Goal: Task Accomplishment & Management: Use online tool/utility

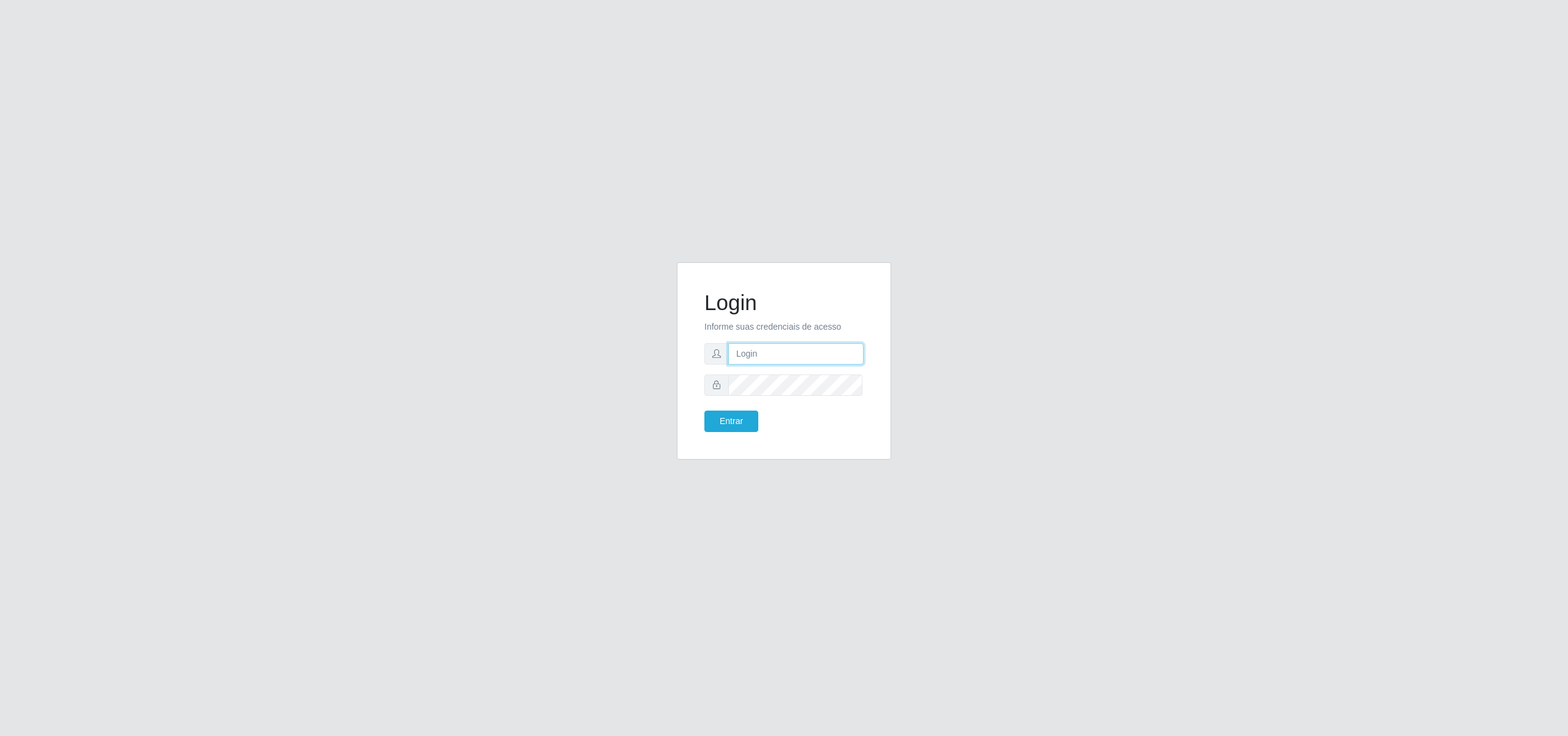
click at [837, 351] on input "text" at bounding box center [795, 354] width 135 height 21
type input "[EMAIL_ADDRESS][PERSON_NAME][DOMAIN_NAME]"
click at [723, 420] on button "Entrar" at bounding box center [731, 421] width 54 height 21
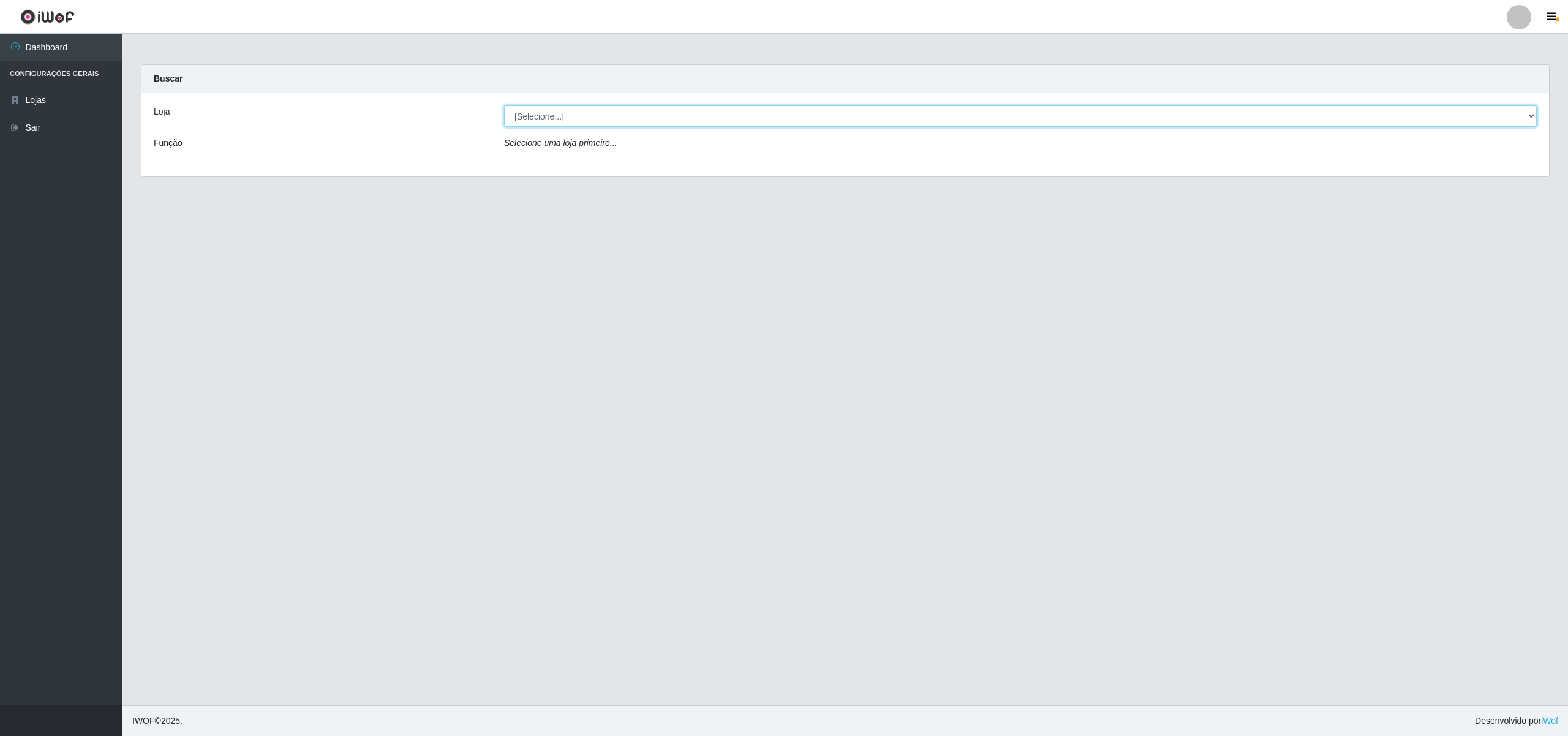
click at [1532, 115] on select "[Selecione...] BomQueSó Agreste - Loja 2" at bounding box center [1020, 116] width 1032 height 21
select select "214"
click at [504, 106] on select "[Selecione...] BomQueSó Agreste - Loja 2" at bounding box center [1020, 116] width 1032 height 21
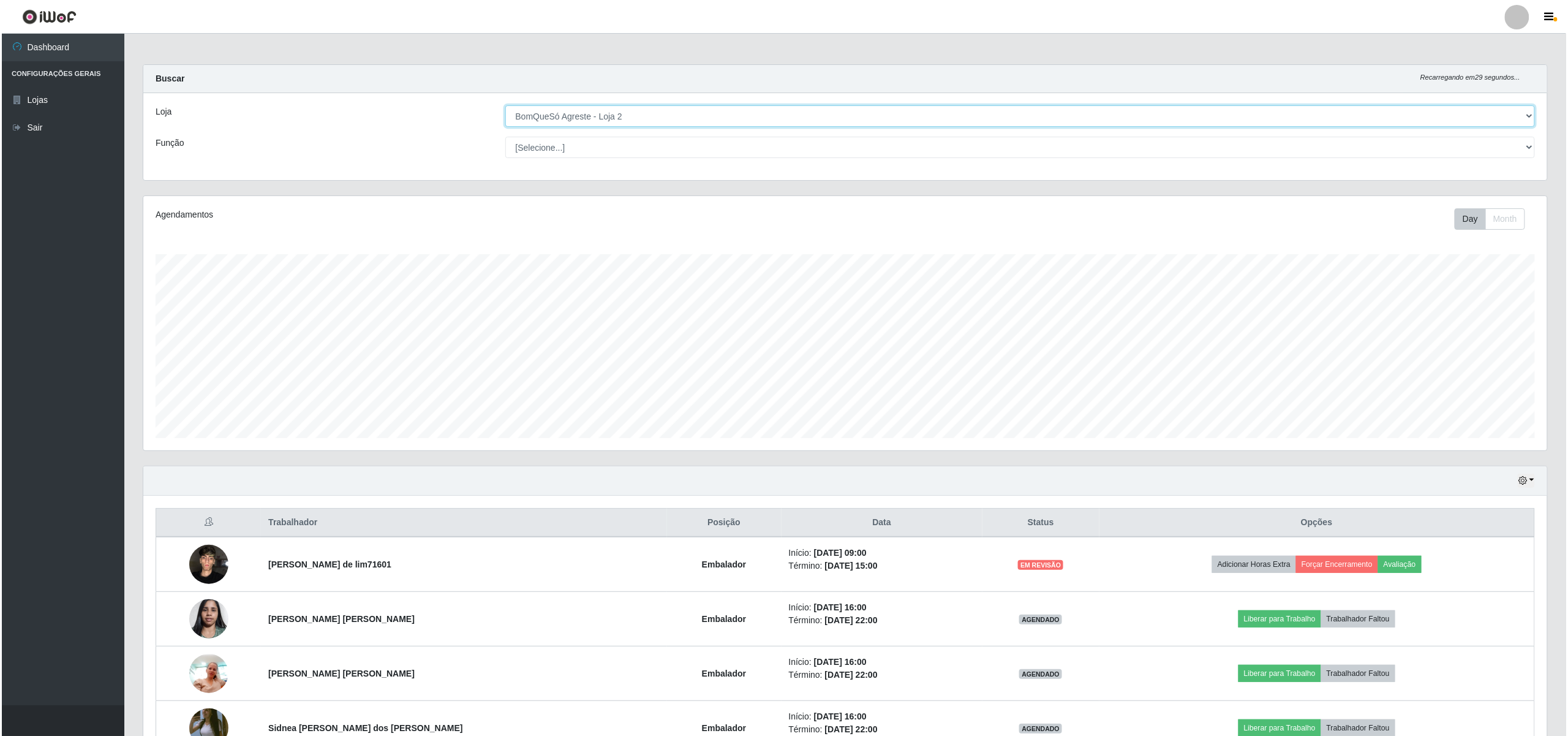
scroll to position [255, 1404]
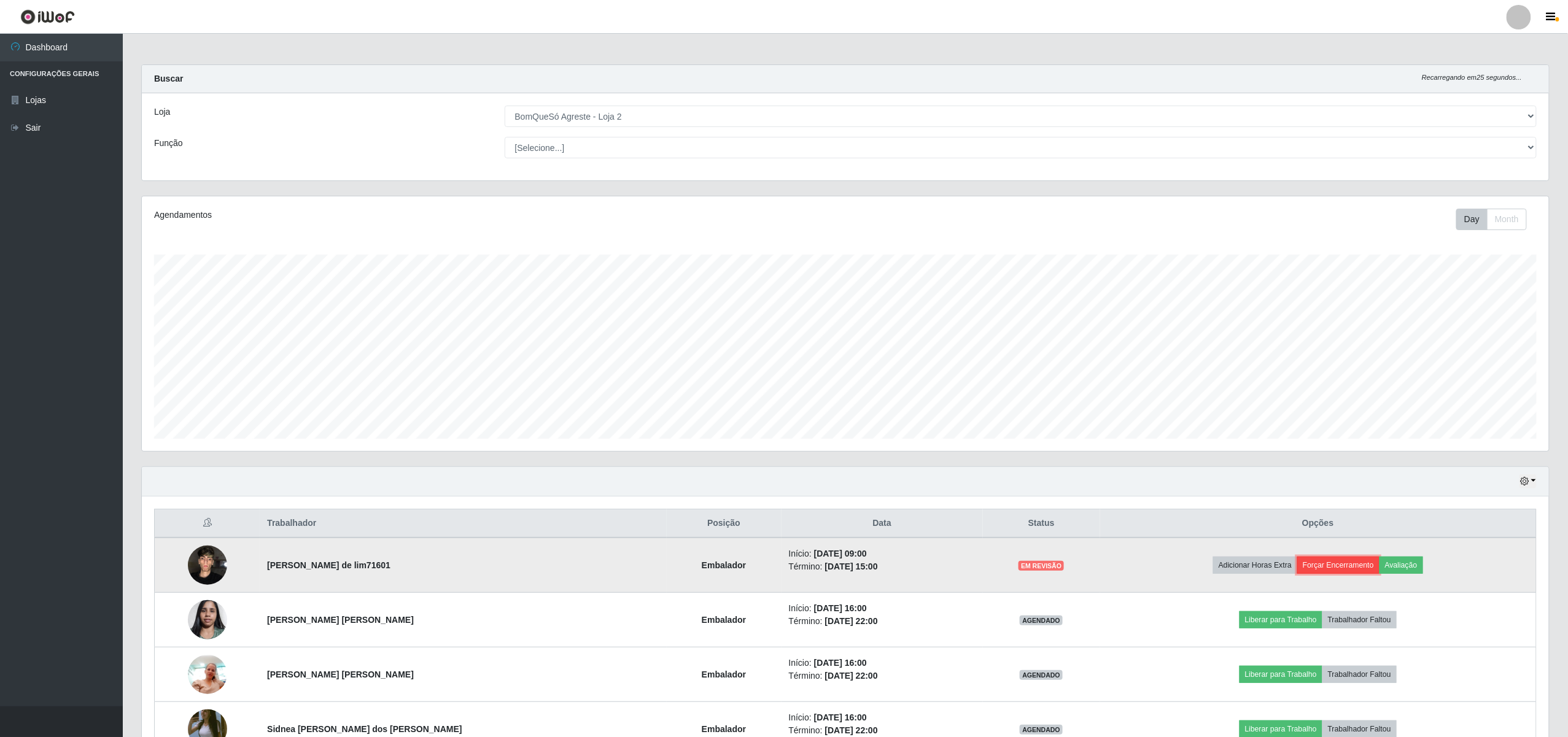
click at [1311, 566] on button "Forçar Encerramento" at bounding box center [1338, 565] width 82 height 17
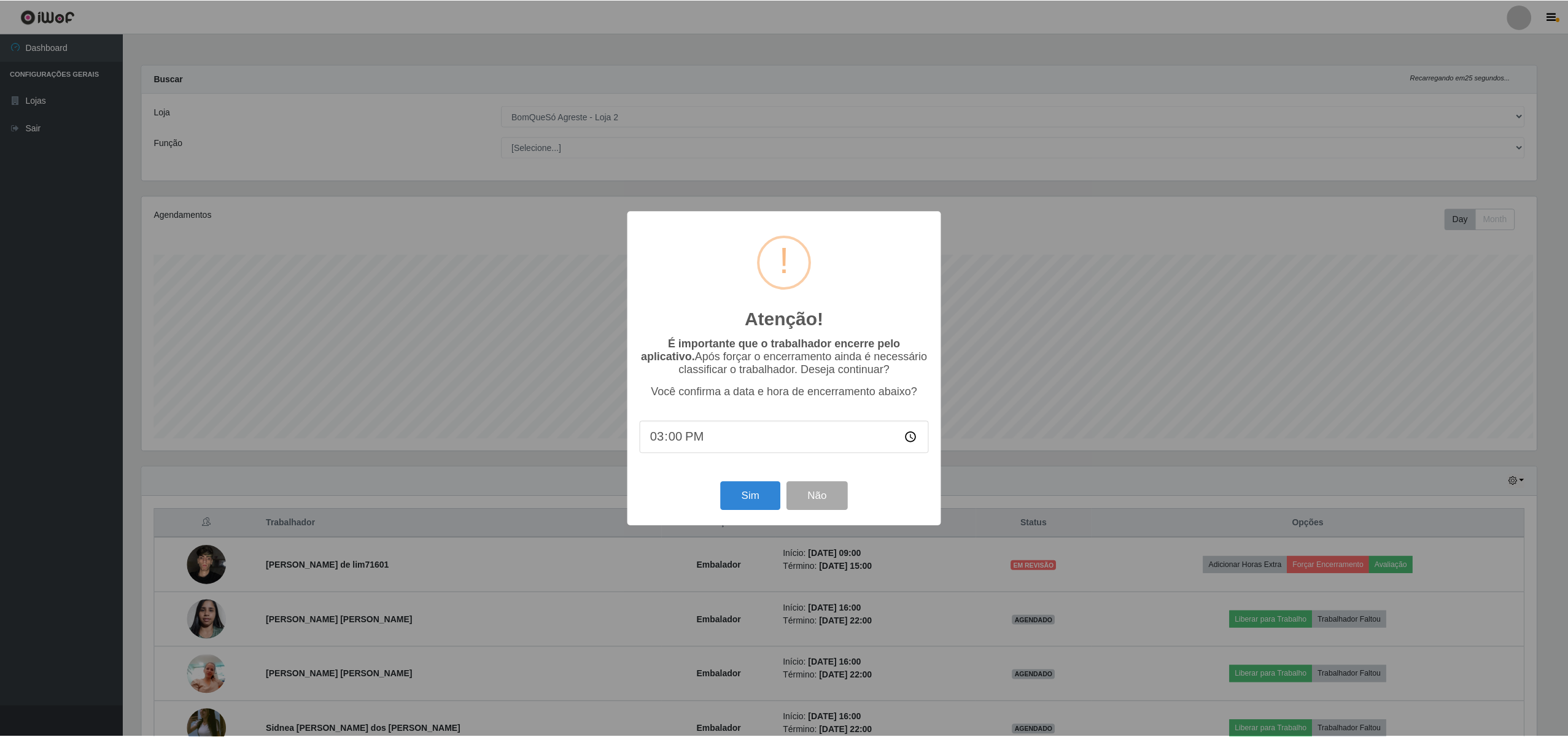
scroll to position [255, 1398]
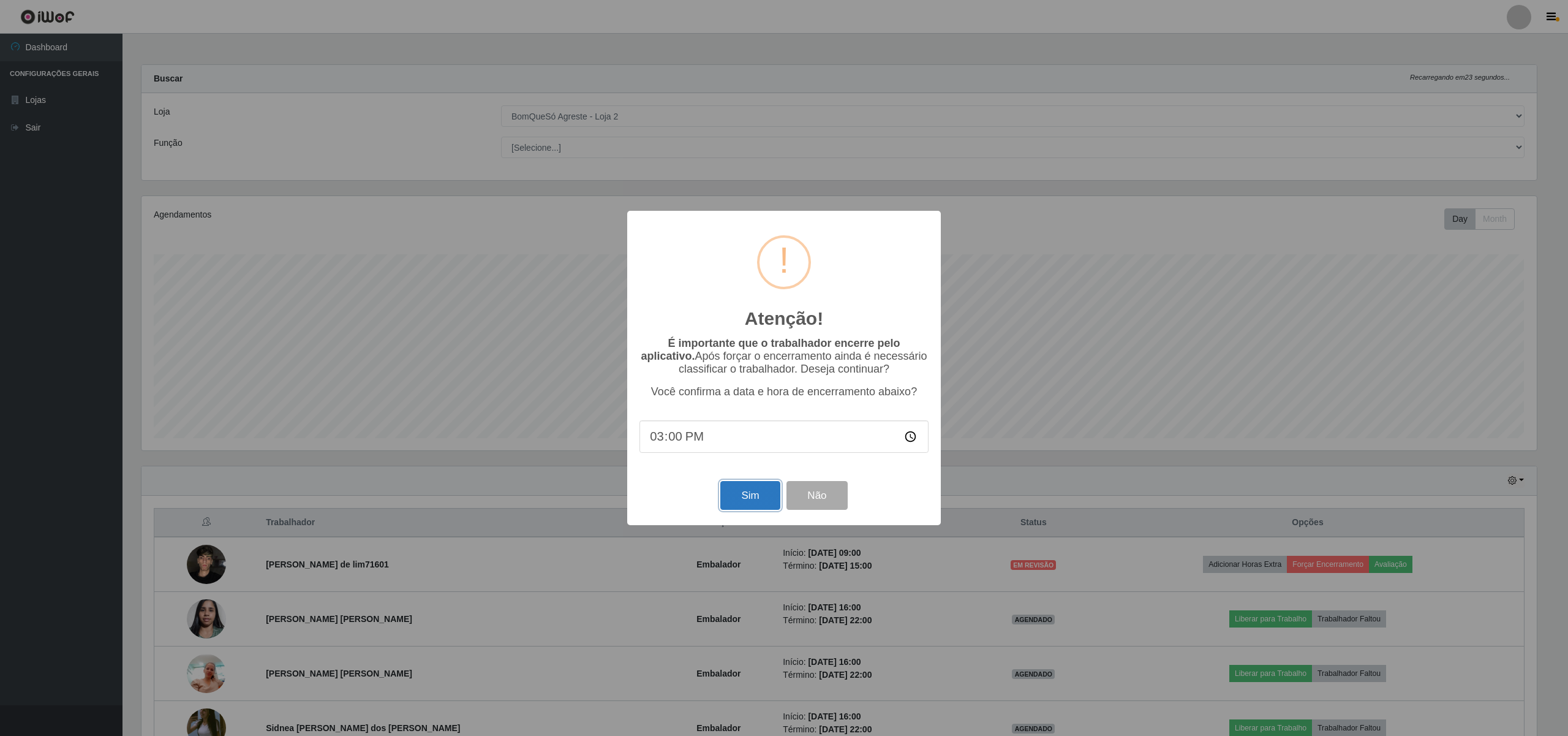
click at [736, 507] on button "Sim" at bounding box center [750, 496] width 60 height 29
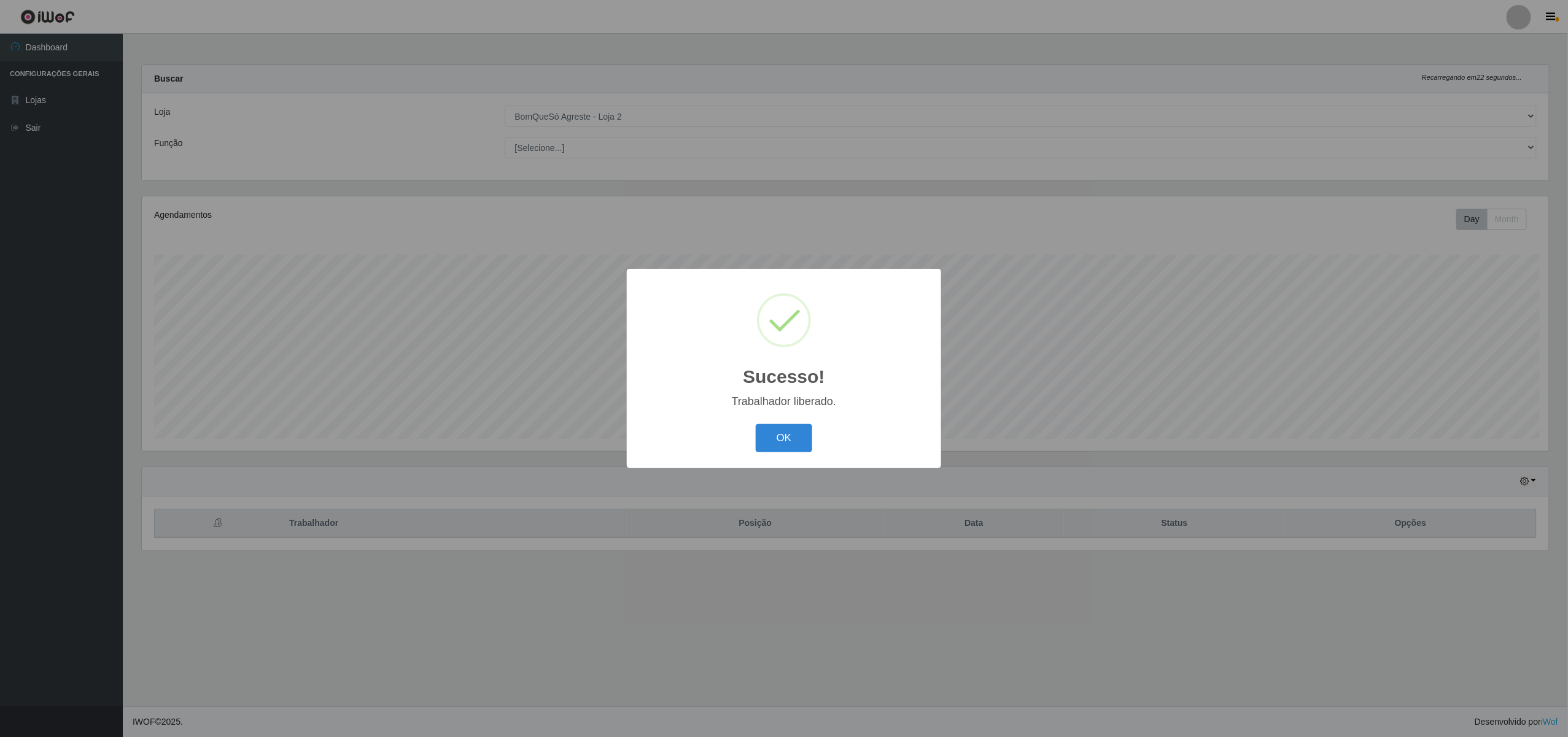
scroll to position [255, 1410]
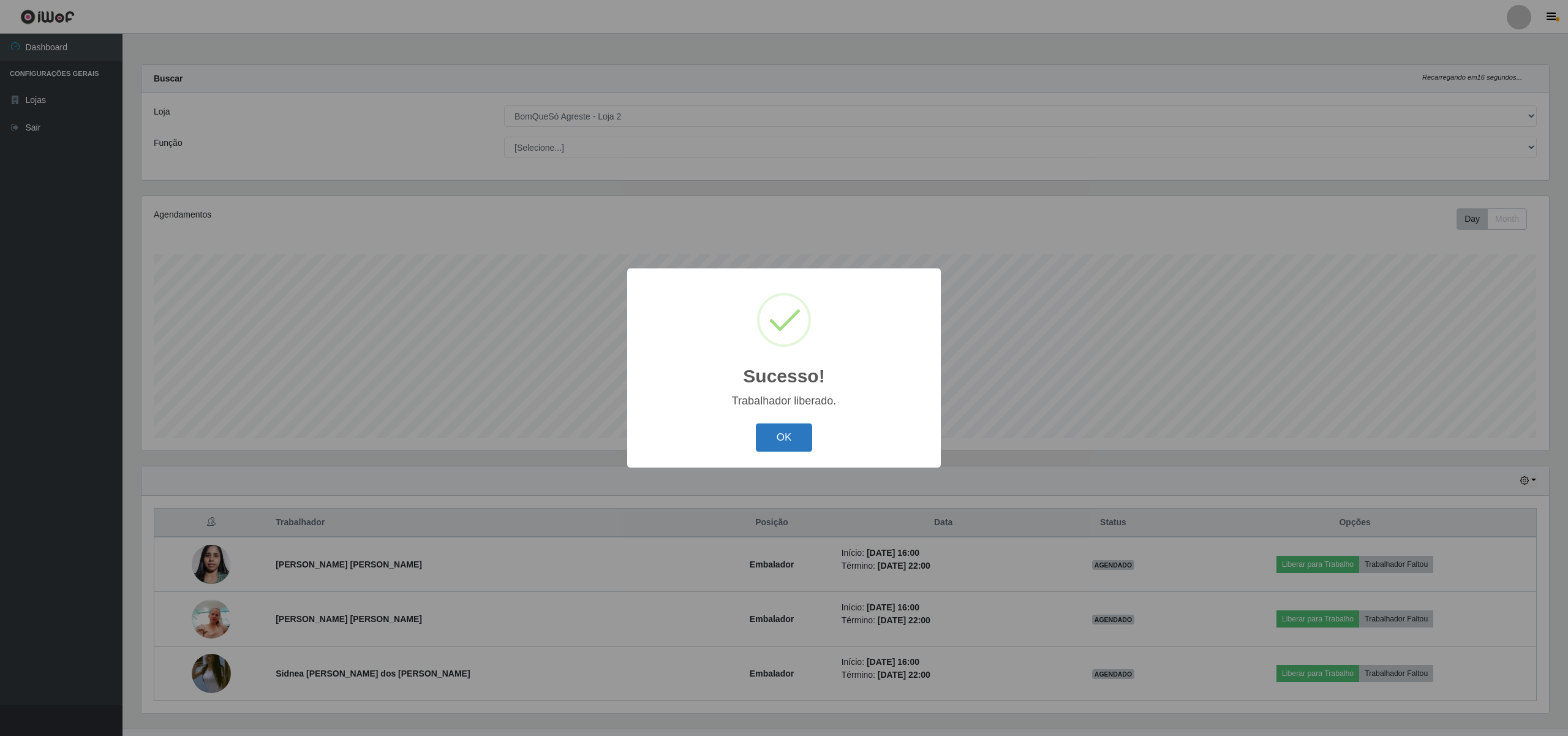
click at [784, 436] on button "OK" at bounding box center [784, 438] width 57 height 29
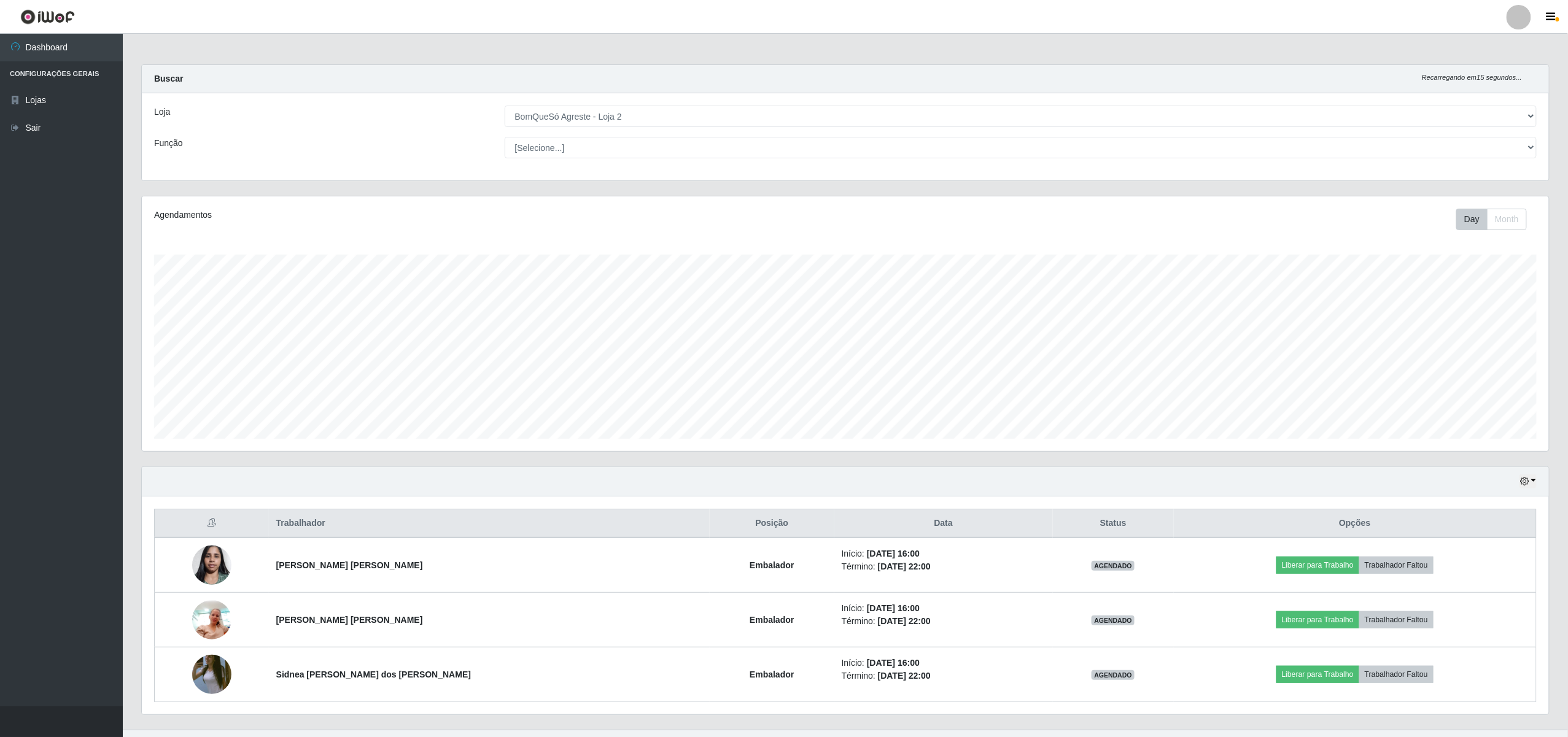
scroll to position [613368, 612479]
